Goal: Find specific page/section: Find specific page/section

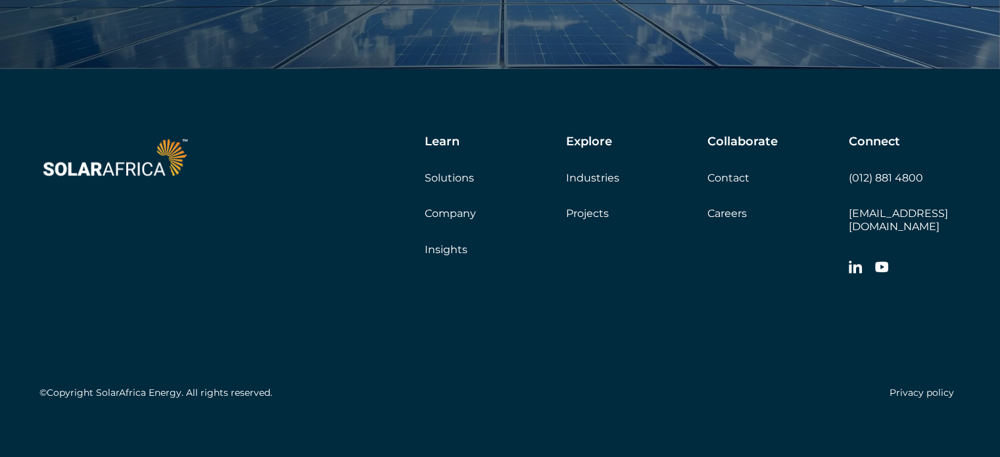
click at [448, 210] on link "Company" at bounding box center [450, 213] width 51 height 12
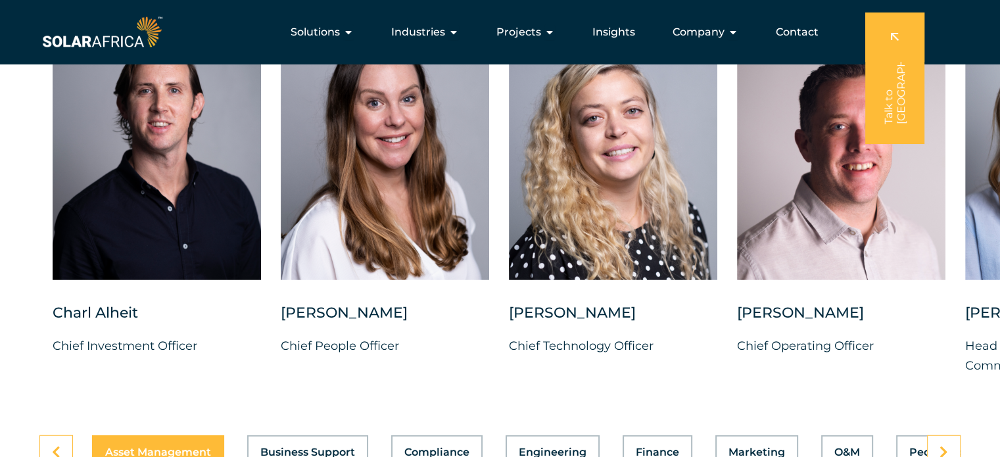
scroll to position [3352, 0]
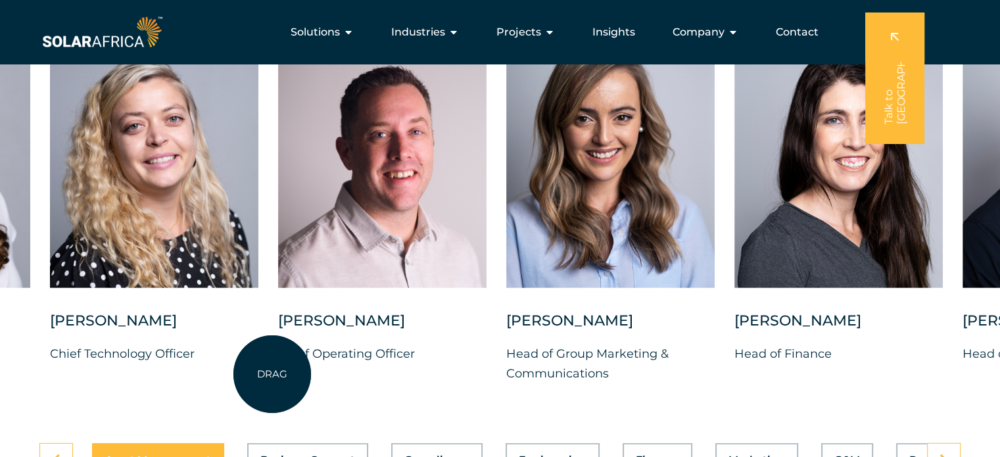
drag, startPoint x: 731, startPoint y: 368, endPoint x: 487, endPoint y: 348, distance: 244.6
click at [275, 374] on div "[PERSON_NAME] Chief Investment Officer [PERSON_NAME] Chief People Officer [PERS…" at bounding box center [506, 215] width 1930 height 378
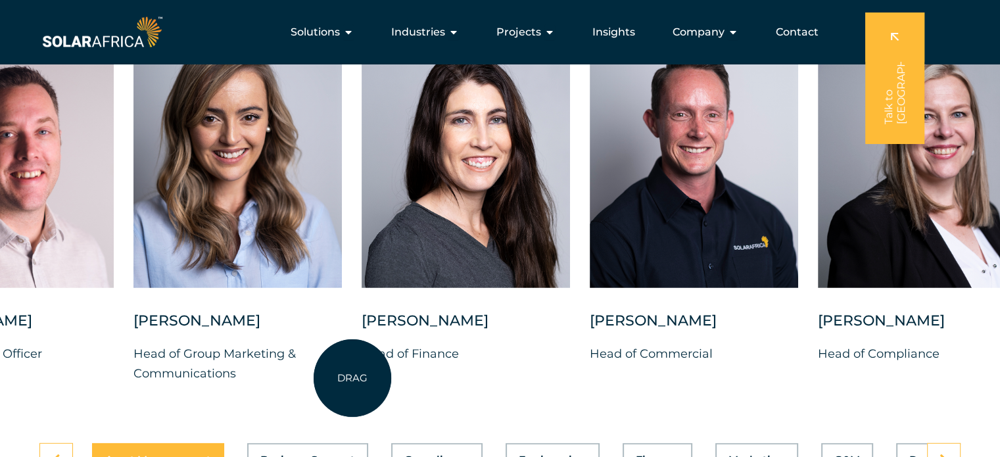
drag, startPoint x: 728, startPoint y: 362, endPoint x: 346, endPoint y: 381, distance: 381.7
click at [345, 381] on div "[PERSON_NAME] Chief Investment Officer [PERSON_NAME] Chief People Officer [PERS…" at bounding box center [134, 215] width 1930 height 378
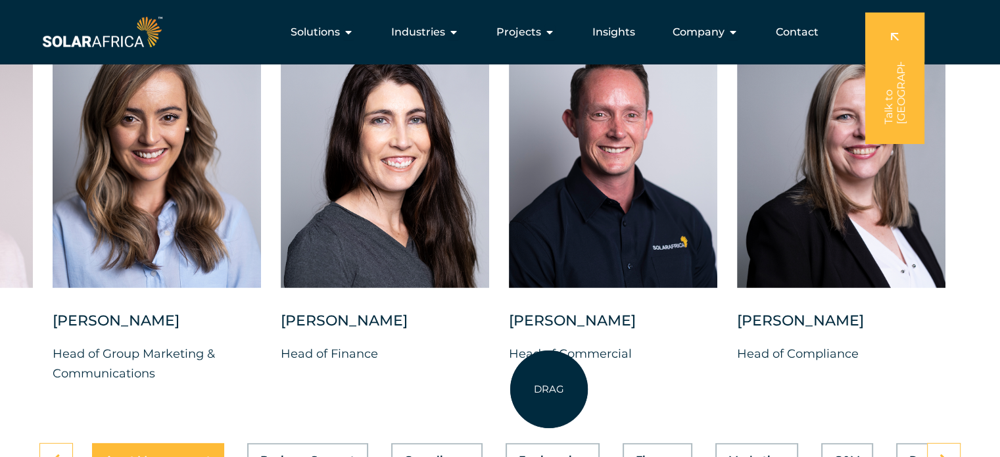
drag, startPoint x: 691, startPoint y: 363, endPoint x: 549, endPoint y: 389, distance: 144.9
click at [549, 389] on div "[PERSON_NAME] Chief Investment Officer [PERSON_NAME] Chief People Officer [PERS…" at bounding box center [53, 215] width 1930 height 378
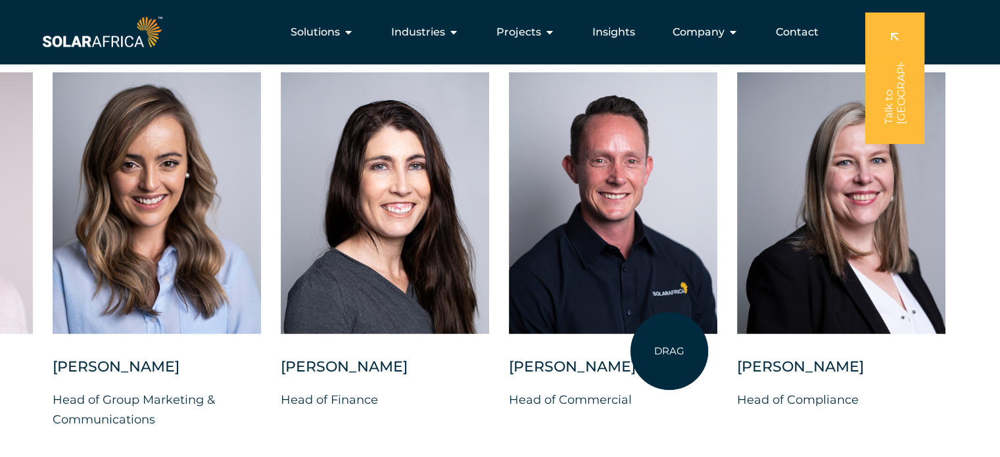
scroll to position [3286, 0]
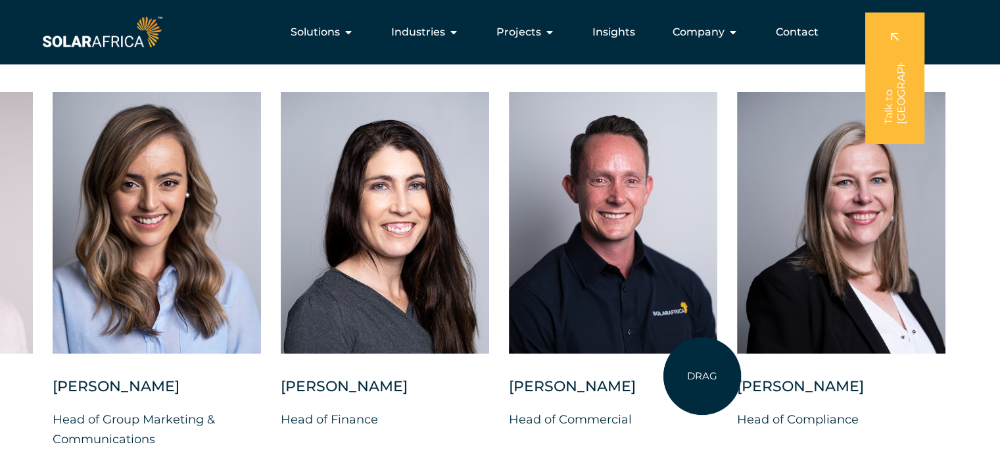
drag, startPoint x: 666, startPoint y: 386, endPoint x: 837, endPoint y: 350, distance: 175.5
click at [851, 350] on div "[PERSON_NAME] Chief Investment Officer [PERSON_NAME] Chief People Officer [PERS…" at bounding box center [53, 281] width 1930 height 378
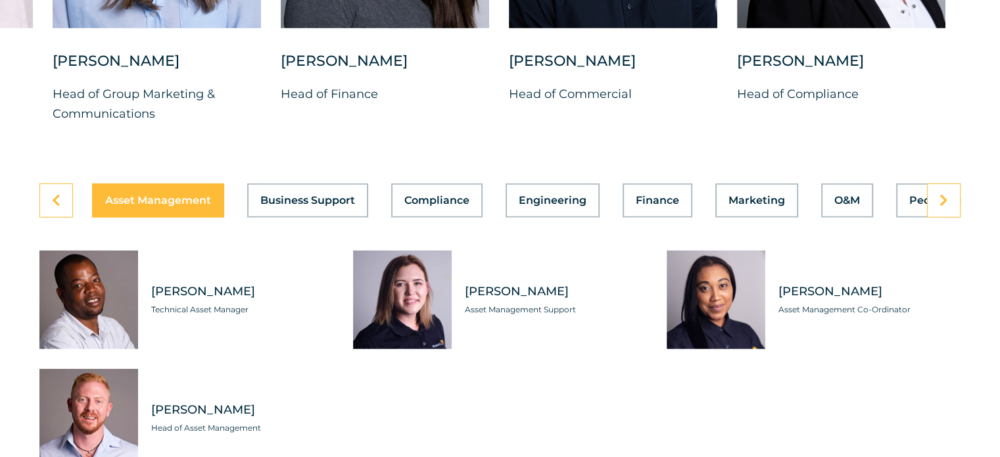
scroll to position [3681, 0]
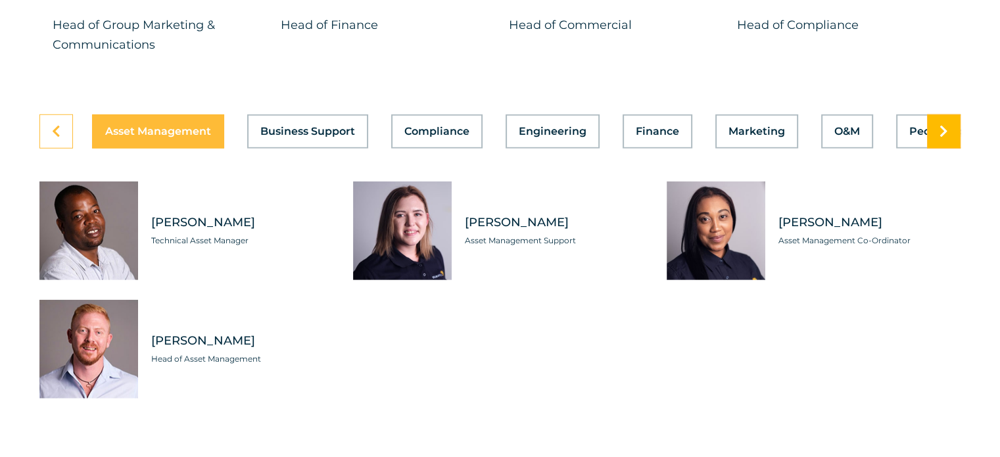
click at [933, 127] on link at bounding box center [944, 131] width 34 height 34
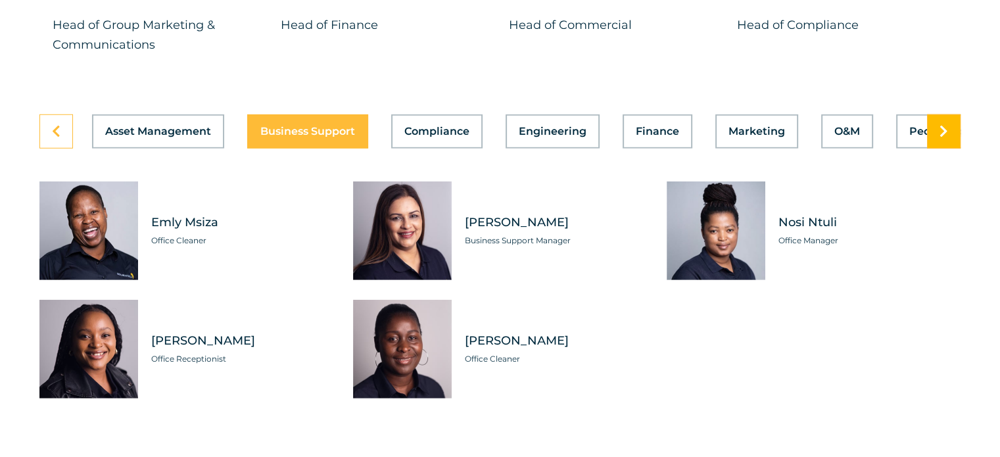
click at [932, 126] on link at bounding box center [944, 131] width 34 height 34
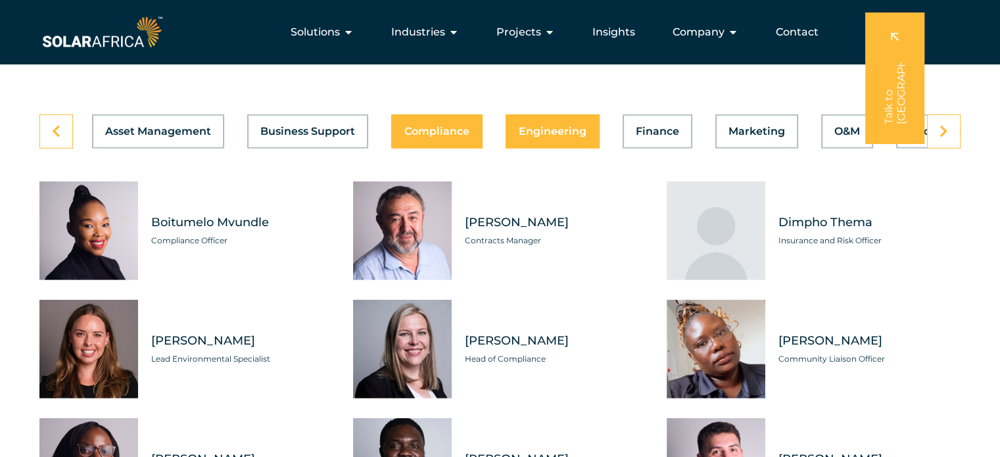
click at [546, 126] on span "Engineering" at bounding box center [553, 131] width 68 height 11
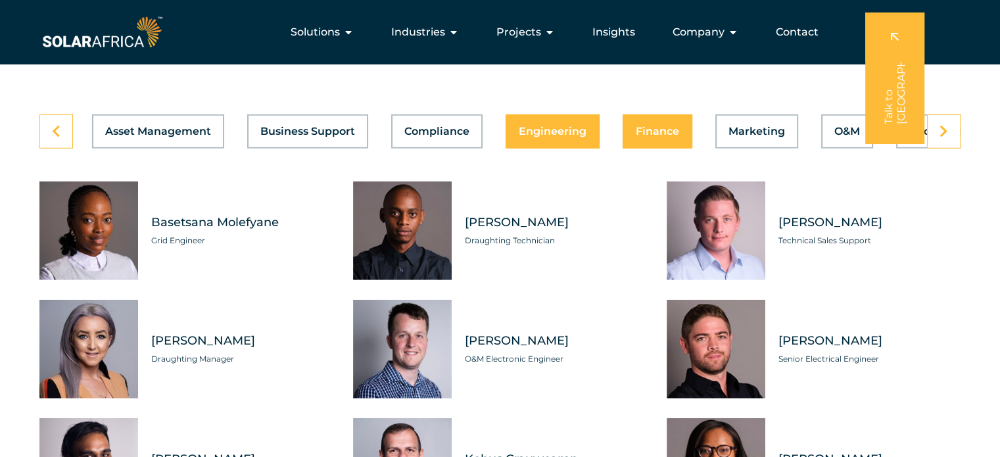
click at [657, 126] on span "Finance" at bounding box center [657, 131] width 43 height 11
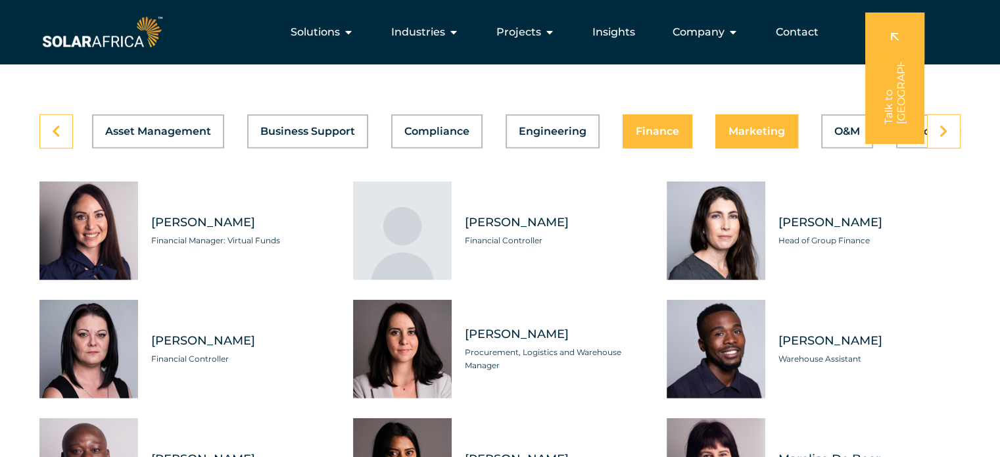
click at [746, 114] on button "Marketing" at bounding box center [756, 131] width 83 height 34
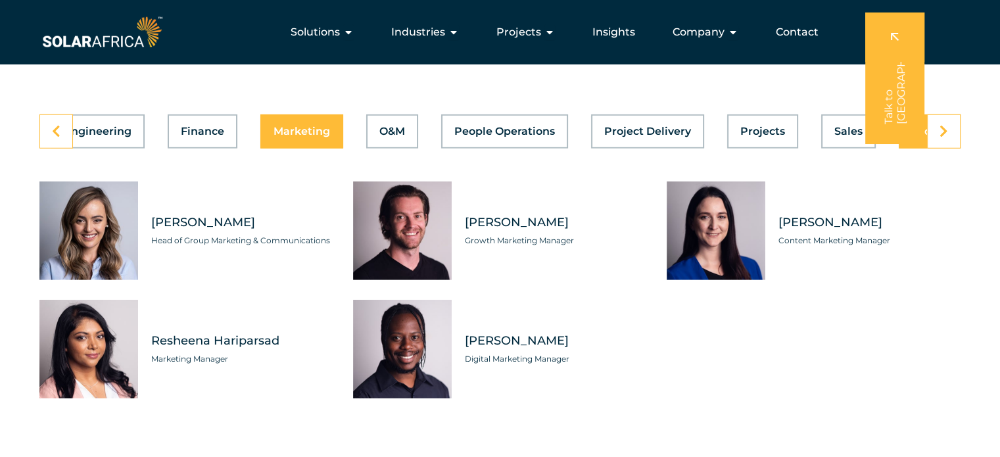
scroll to position [0, 525]
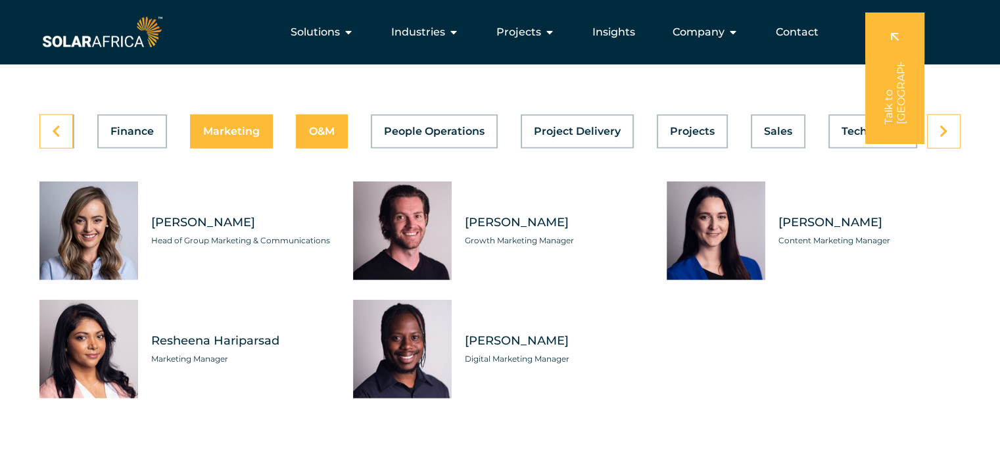
click at [325, 126] on span "O&M" at bounding box center [322, 131] width 26 height 11
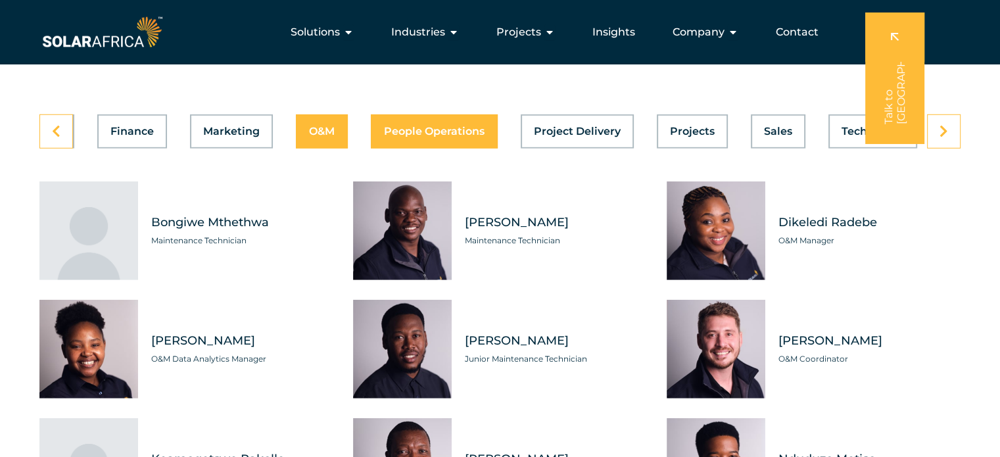
click at [426, 132] on button "People Operations" at bounding box center [434, 131] width 127 height 34
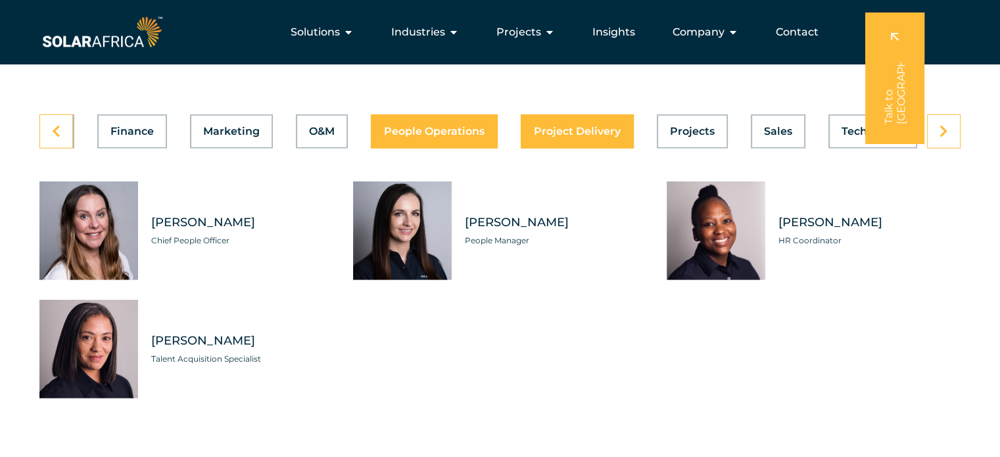
click at [569, 126] on span "Project Delivery" at bounding box center [577, 131] width 87 height 11
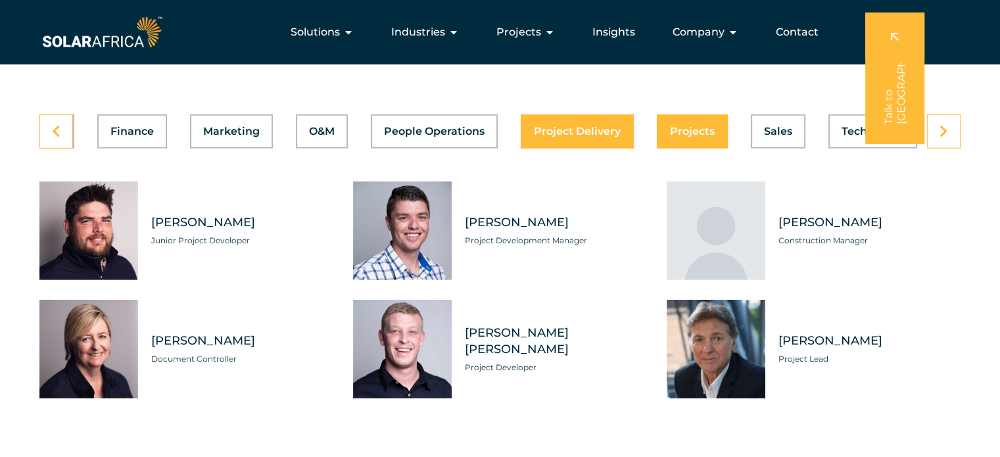
click at [687, 126] on span "Projects" at bounding box center [692, 131] width 45 height 11
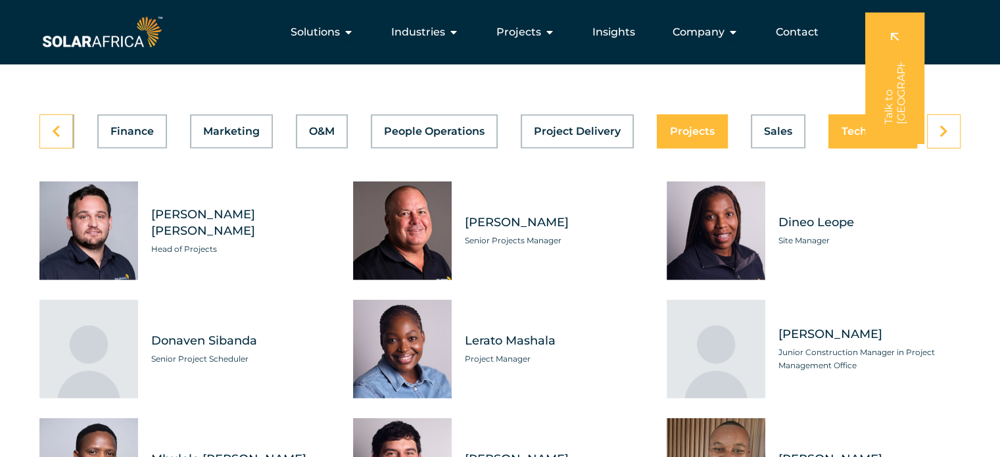
click at [833, 122] on div "Asset Management Business Support Compliance Engineering Finance Marketing O&M …" at bounding box center [499, 131] width 921 height 34
click at [941, 125] on icon at bounding box center [943, 131] width 9 height 13
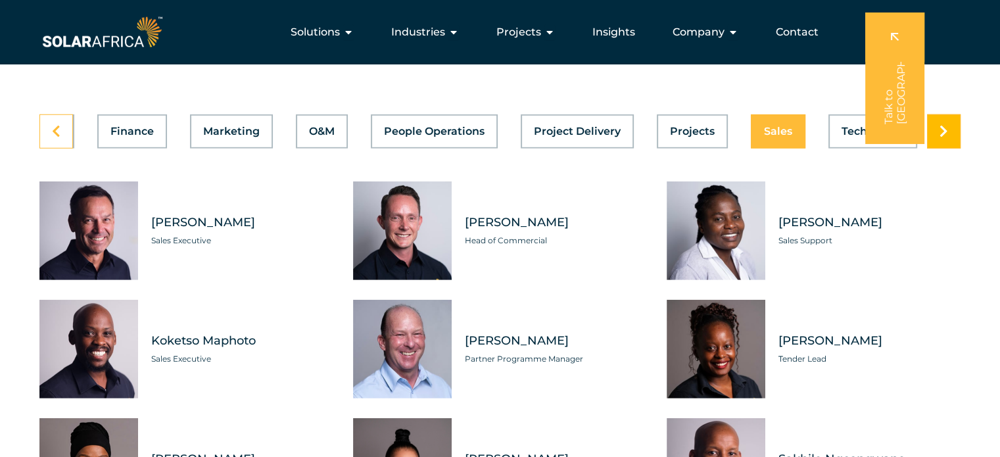
click at [941, 125] on icon at bounding box center [943, 131] width 9 height 13
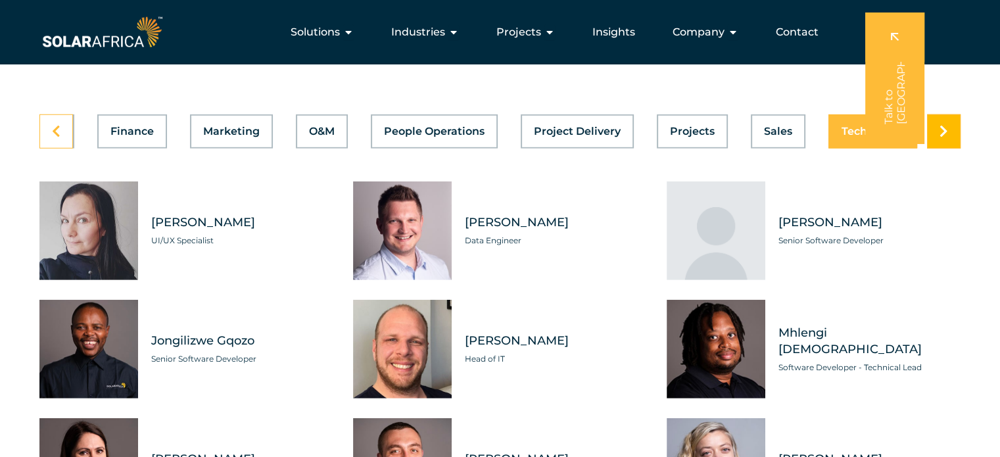
click at [941, 125] on icon at bounding box center [943, 131] width 9 height 13
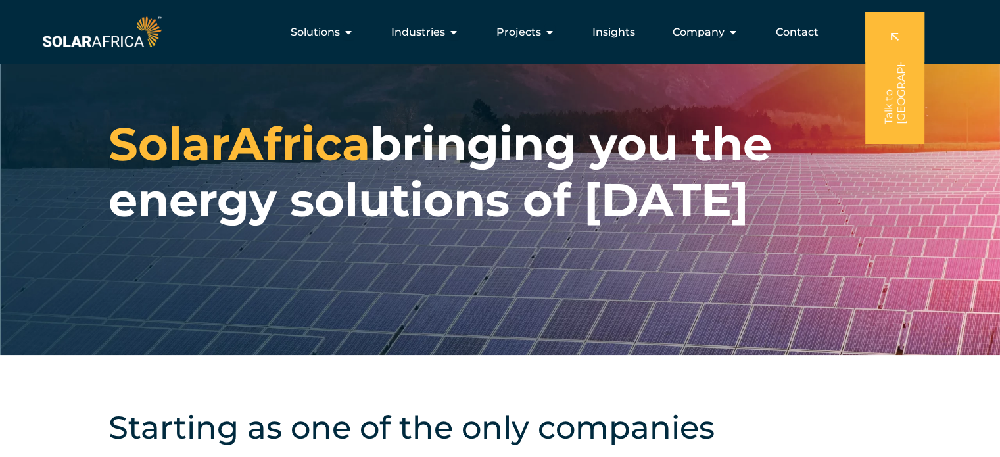
scroll to position [0, 0]
